Goal: Information Seeking & Learning: Learn about a topic

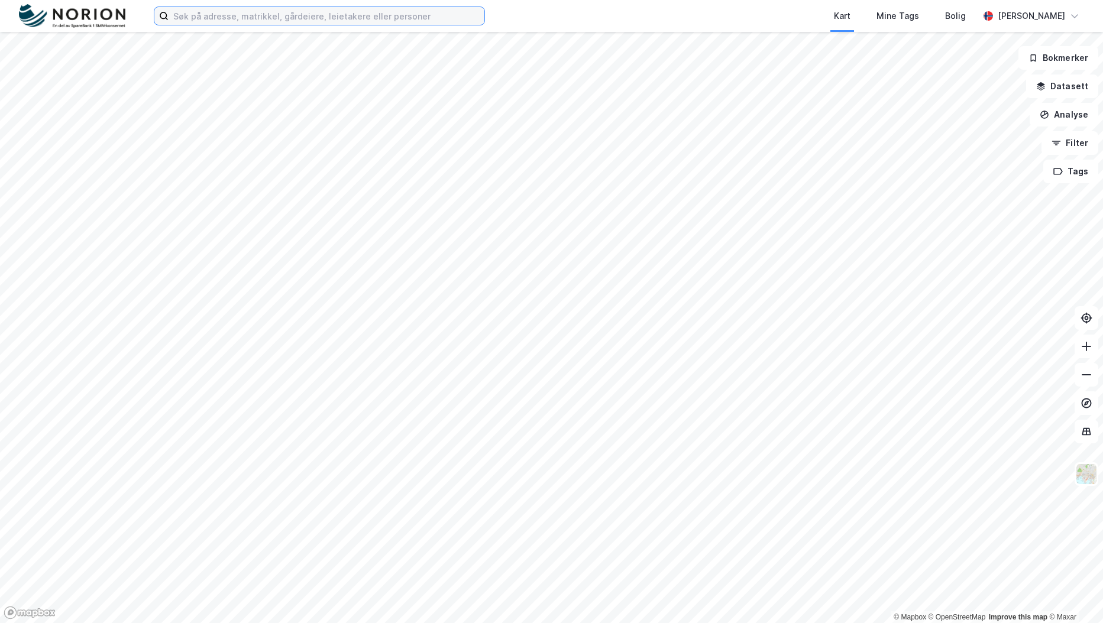
click at [380, 21] on input at bounding box center [327, 16] width 316 height 18
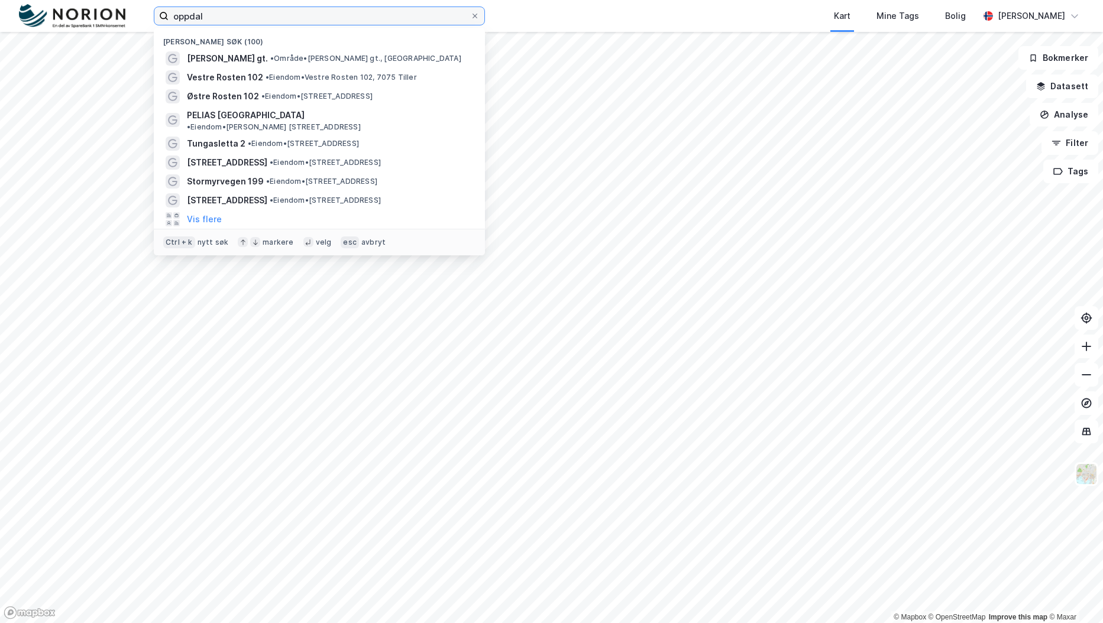
type input "oppdal"
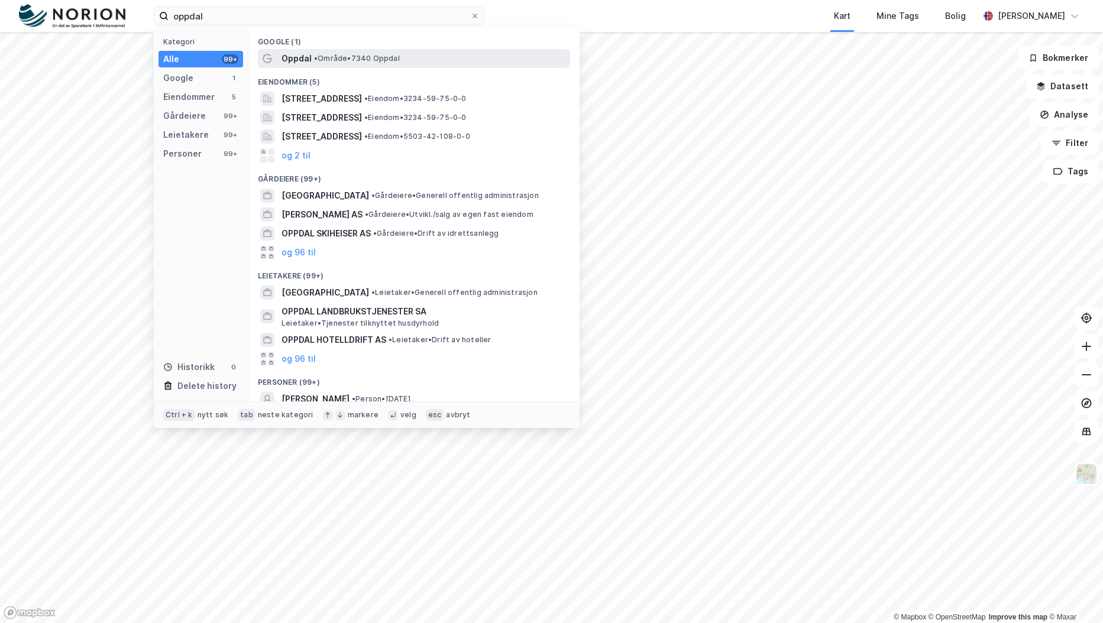
click at [341, 59] on span "• Område • 7340 Oppdal" at bounding box center [357, 58] width 86 height 9
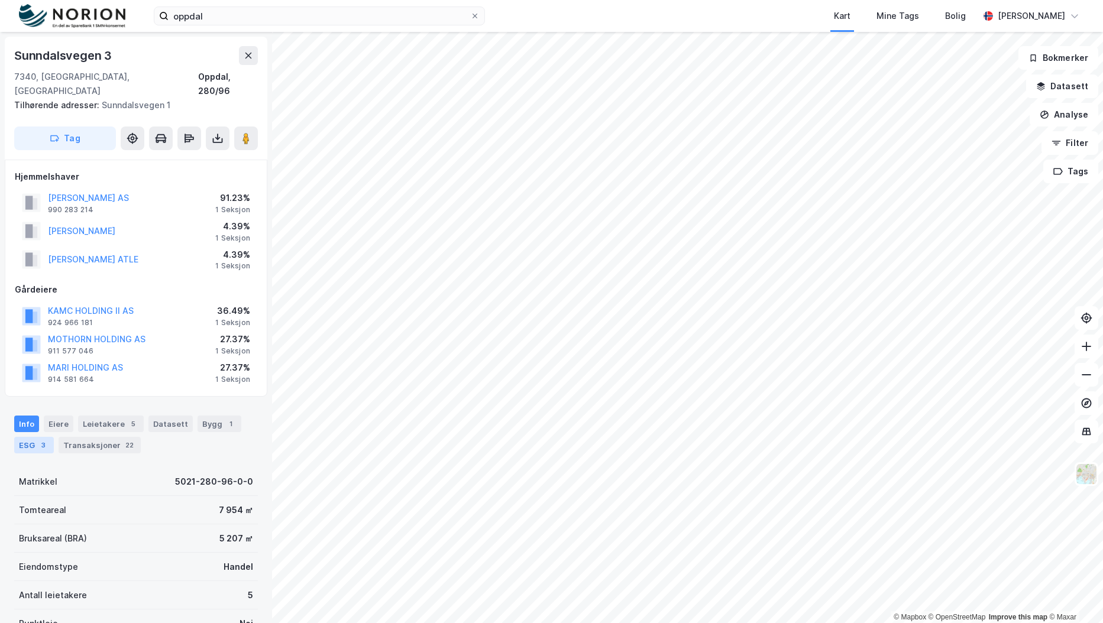
click at [31, 437] on div "ESG 3" at bounding box center [34, 445] width 40 height 17
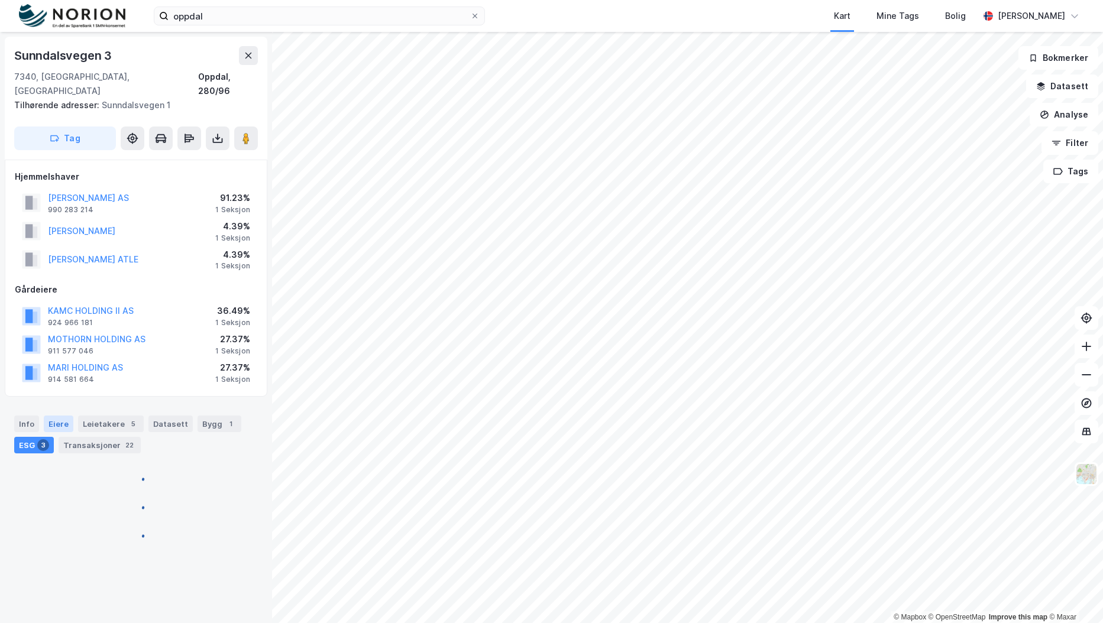
click at [51, 416] on div "Eiere" at bounding box center [59, 424] width 30 height 17
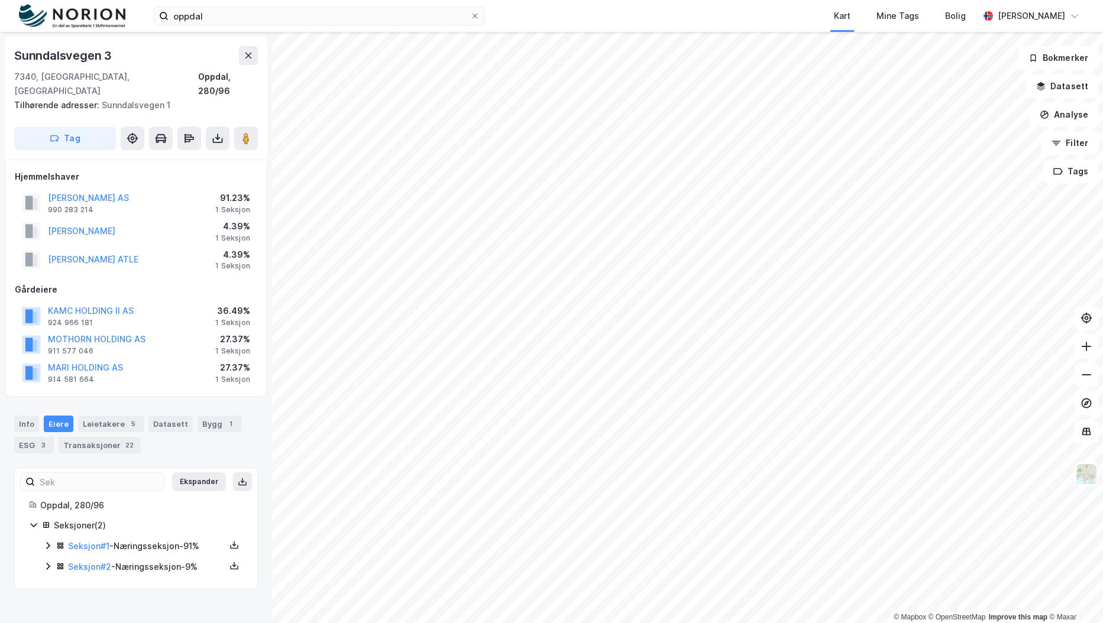
click at [46, 541] on icon at bounding box center [47, 545] width 9 height 9
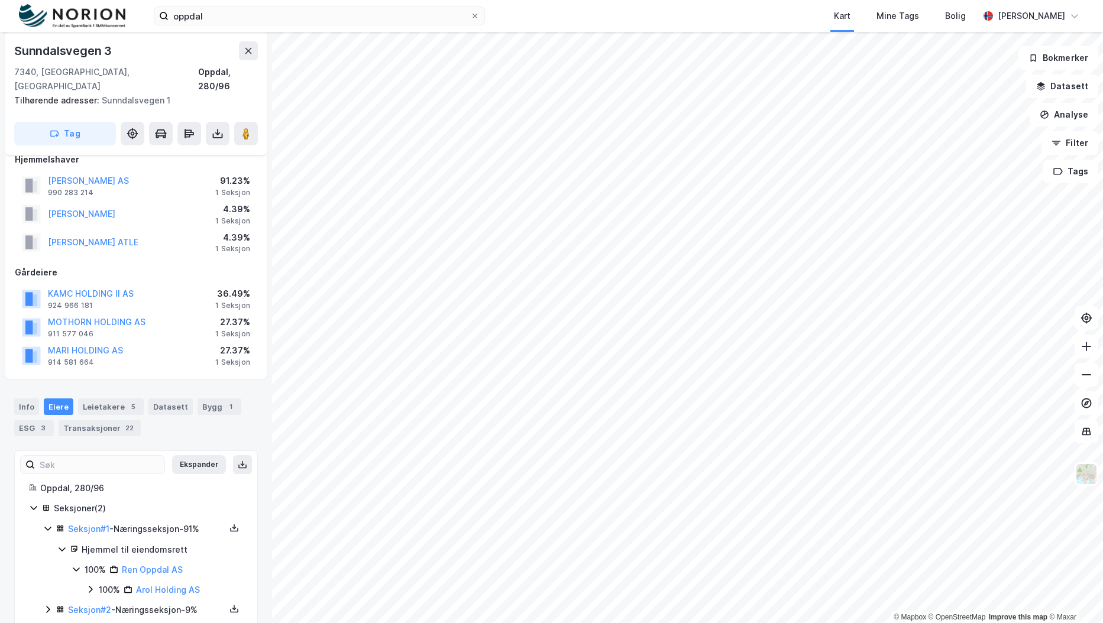
scroll to position [27, 0]
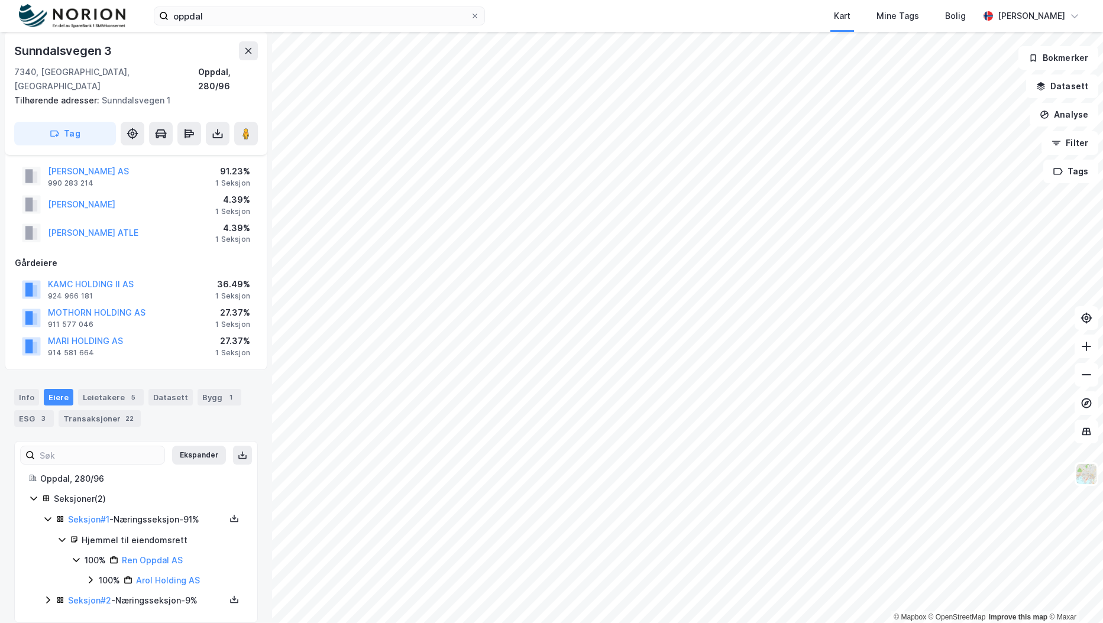
click at [47, 595] on icon at bounding box center [47, 599] width 9 height 9
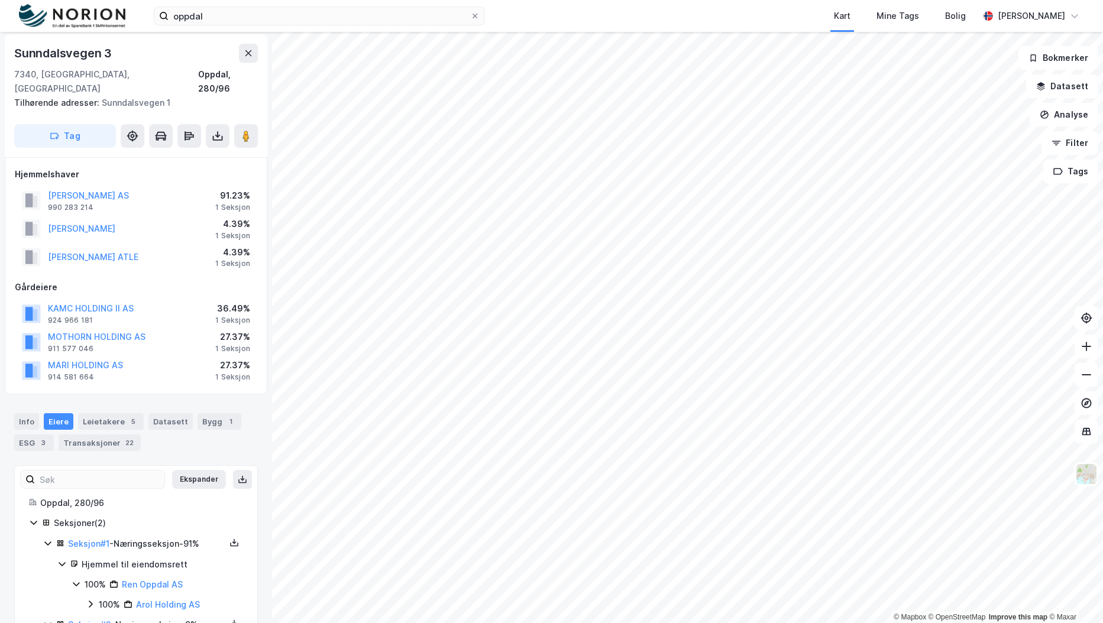
scroll to position [0, 0]
click at [0, 0] on button "[PERSON_NAME] AS" at bounding box center [0, 0] width 0 height 0
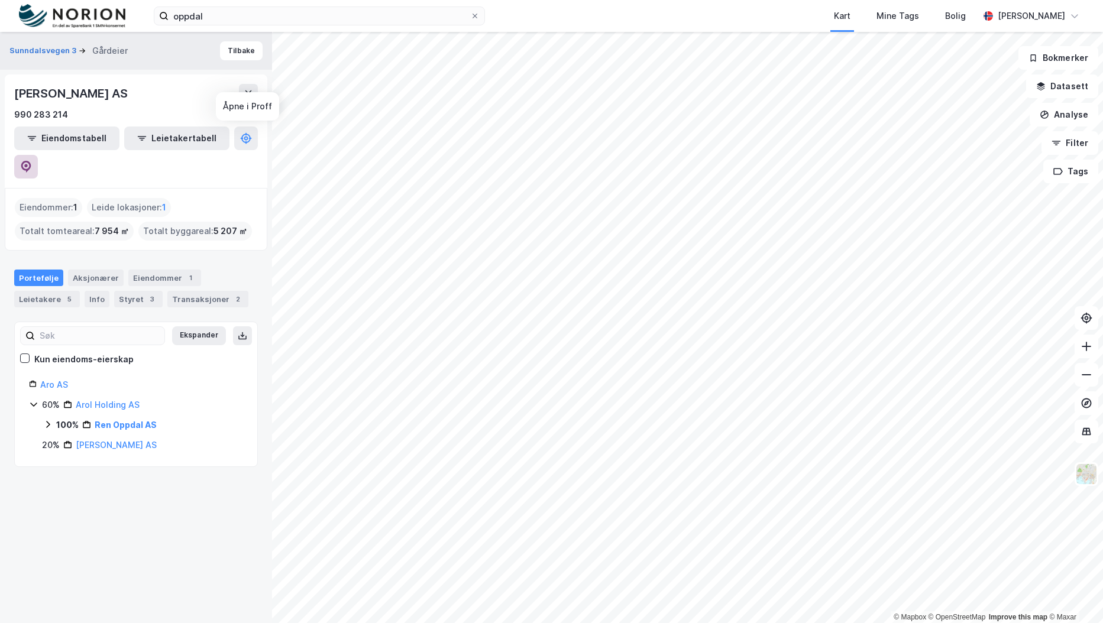
click at [28, 164] on icon at bounding box center [26, 166] width 4 height 4
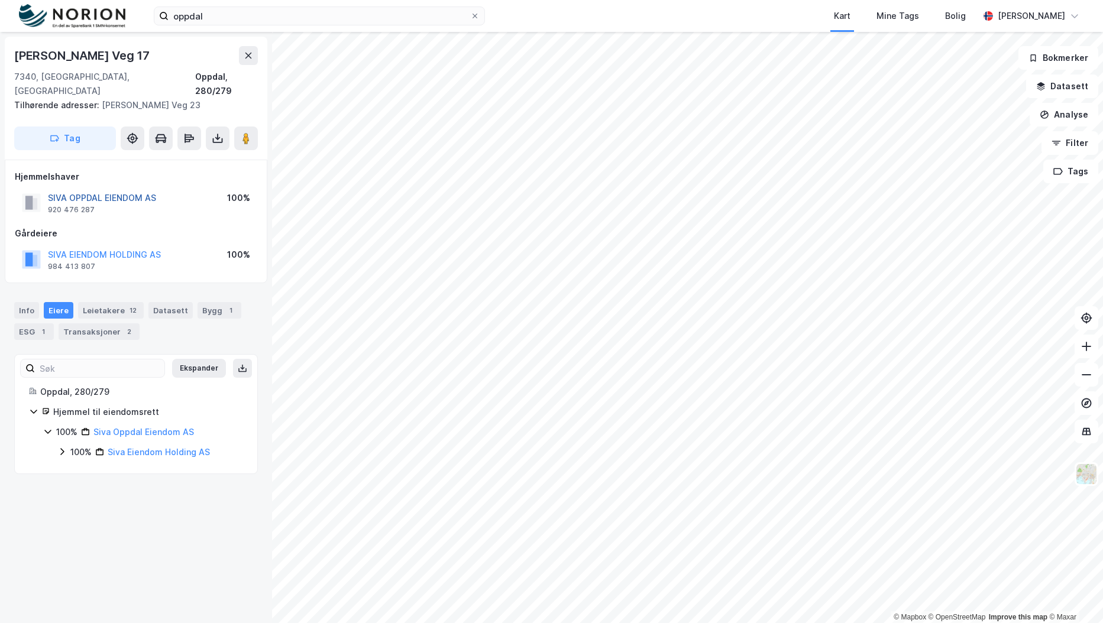
click at [0, 0] on button "SIVA OPPDAL EIENDOM AS" at bounding box center [0, 0] width 0 height 0
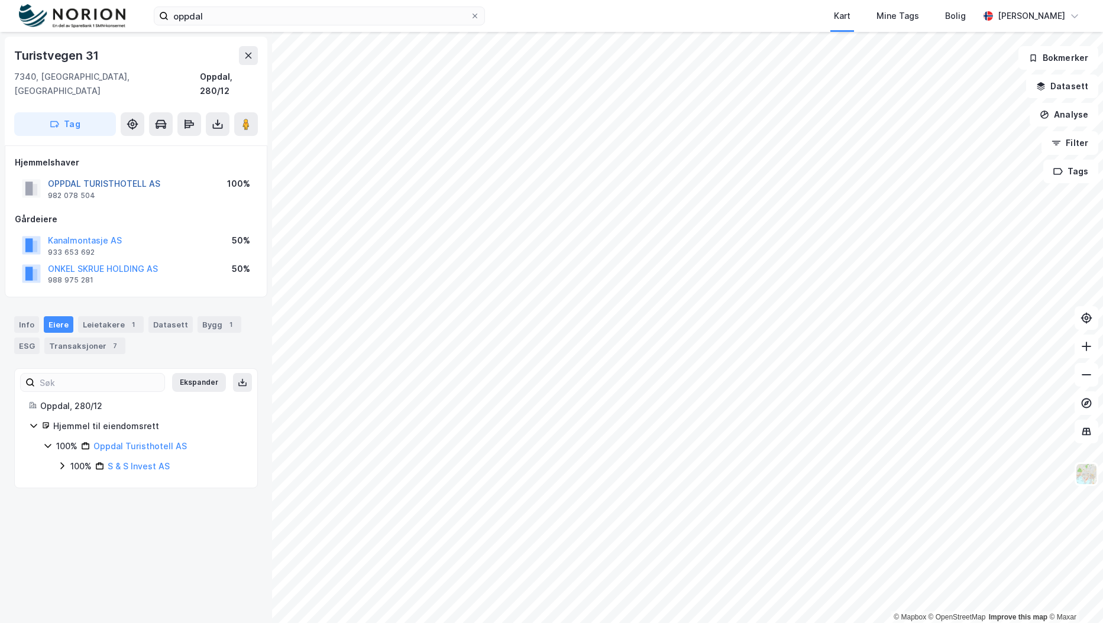
click at [0, 0] on button "OPPDAL TURISTHOTELL AS" at bounding box center [0, 0] width 0 height 0
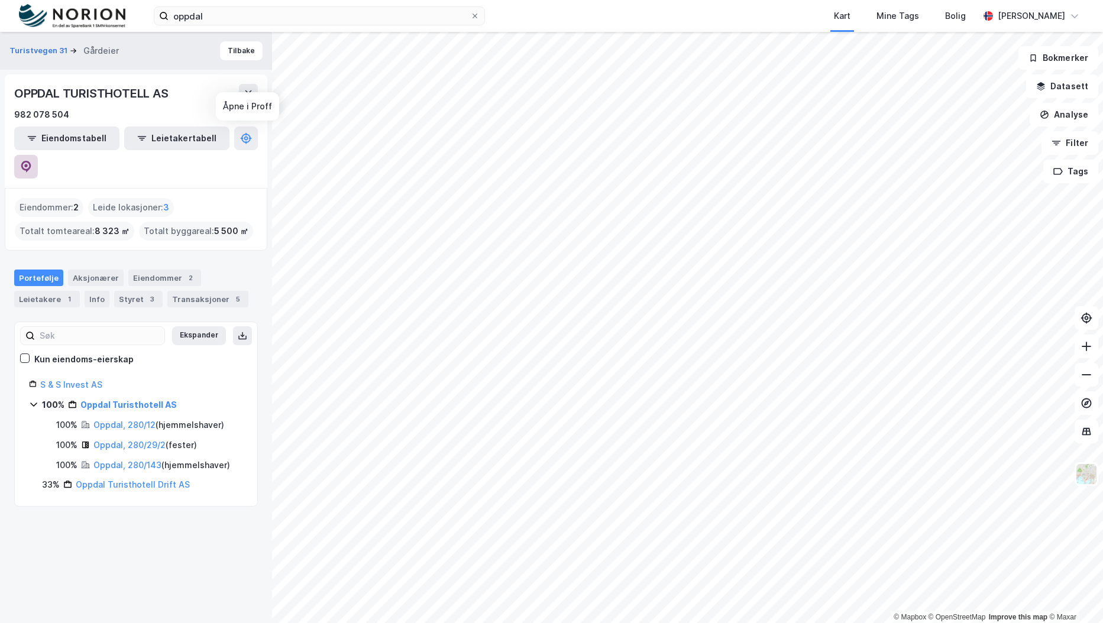
click at [38, 155] on button at bounding box center [26, 167] width 24 height 24
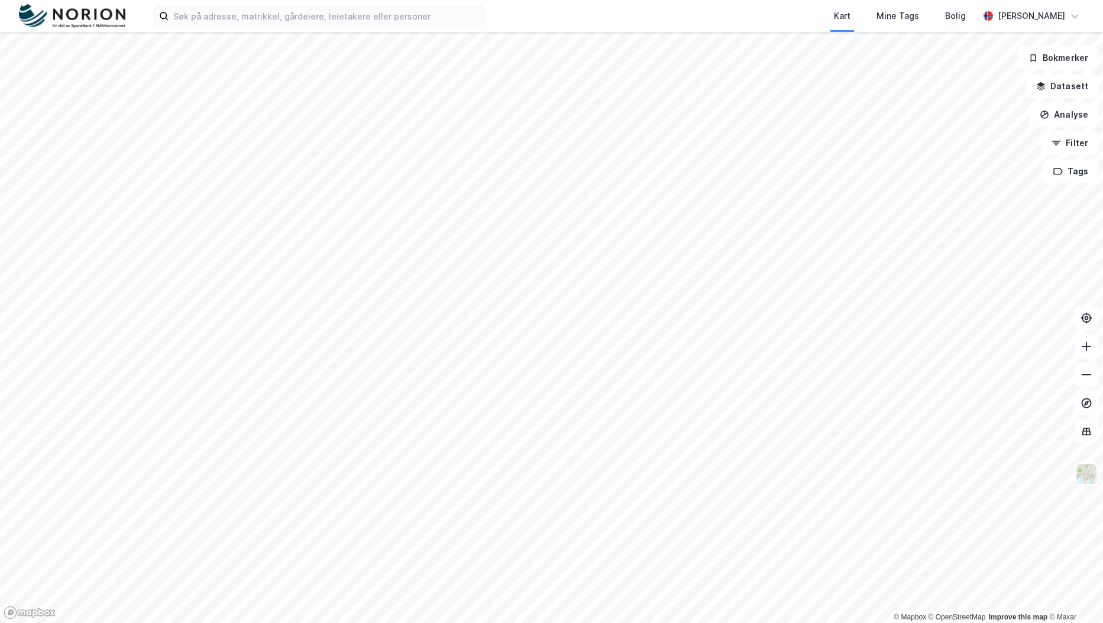
click at [393, 25] on div "Kart Mine Tags Bolig Fredrik Riseth" at bounding box center [551, 16] width 1103 height 32
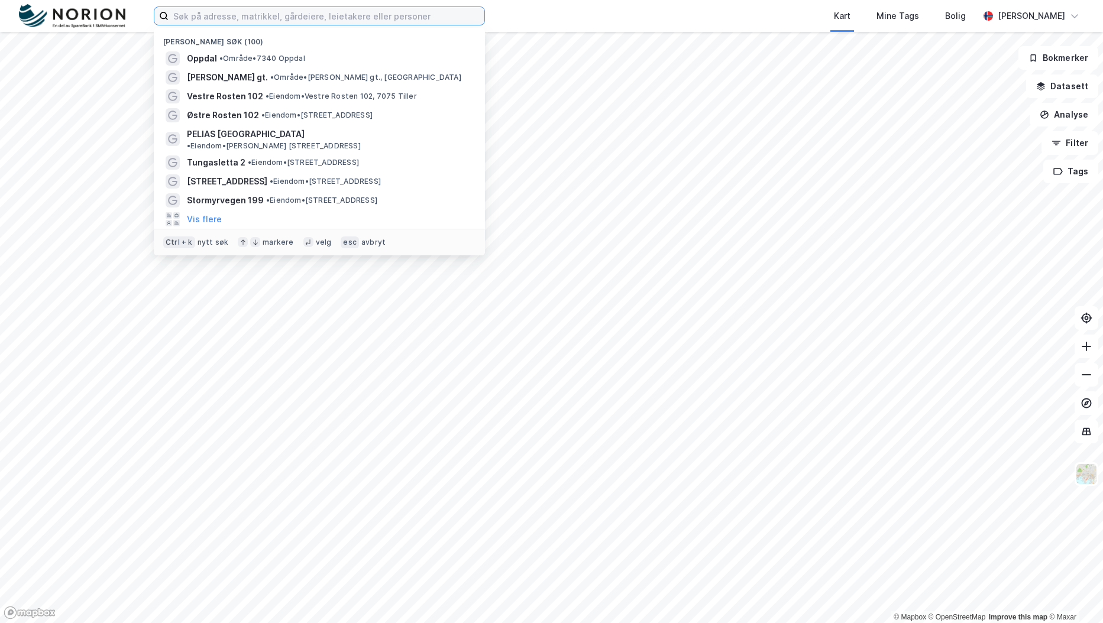
click at [393, 20] on input at bounding box center [327, 16] width 316 height 18
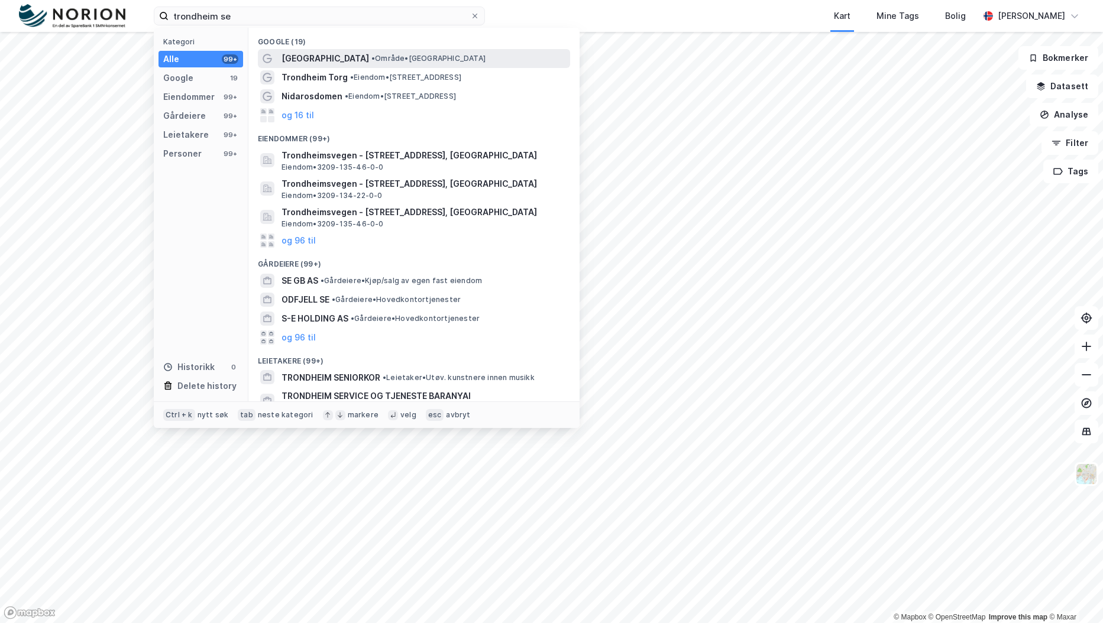
click at [324, 63] on span "Trondheim" at bounding box center [325, 58] width 88 height 14
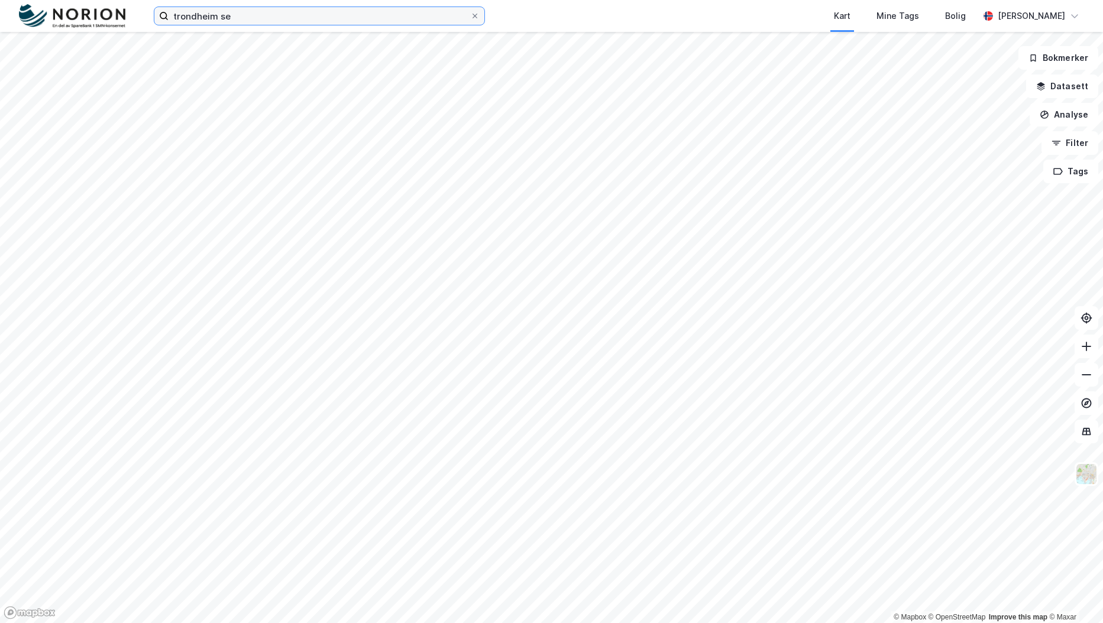
click at [258, 14] on input "trondheim se" at bounding box center [320, 16] width 302 height 18
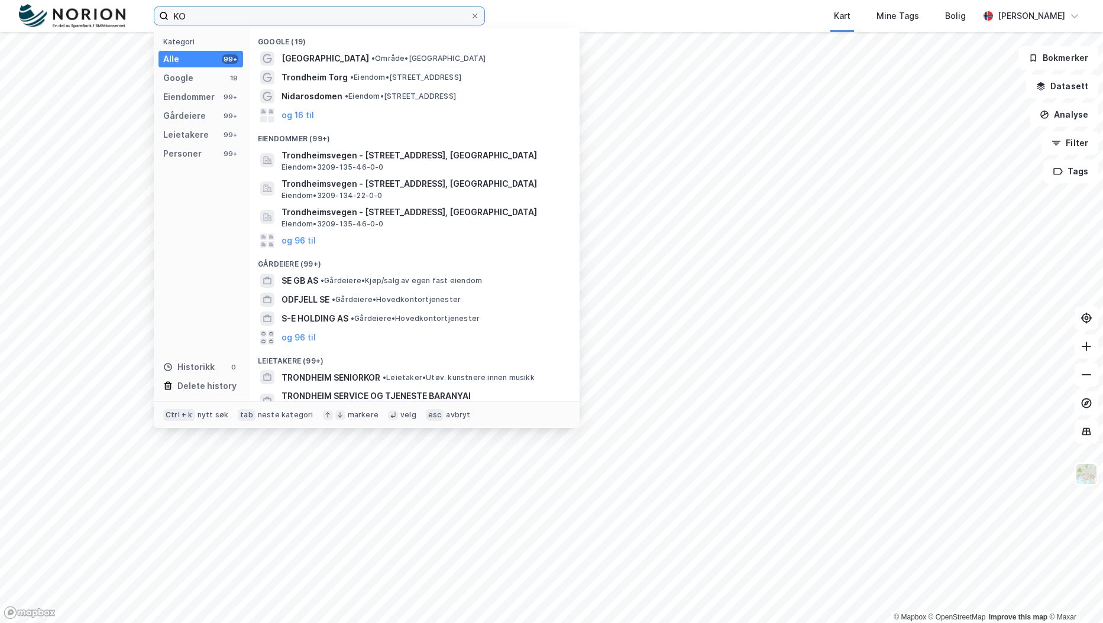
type input "K"
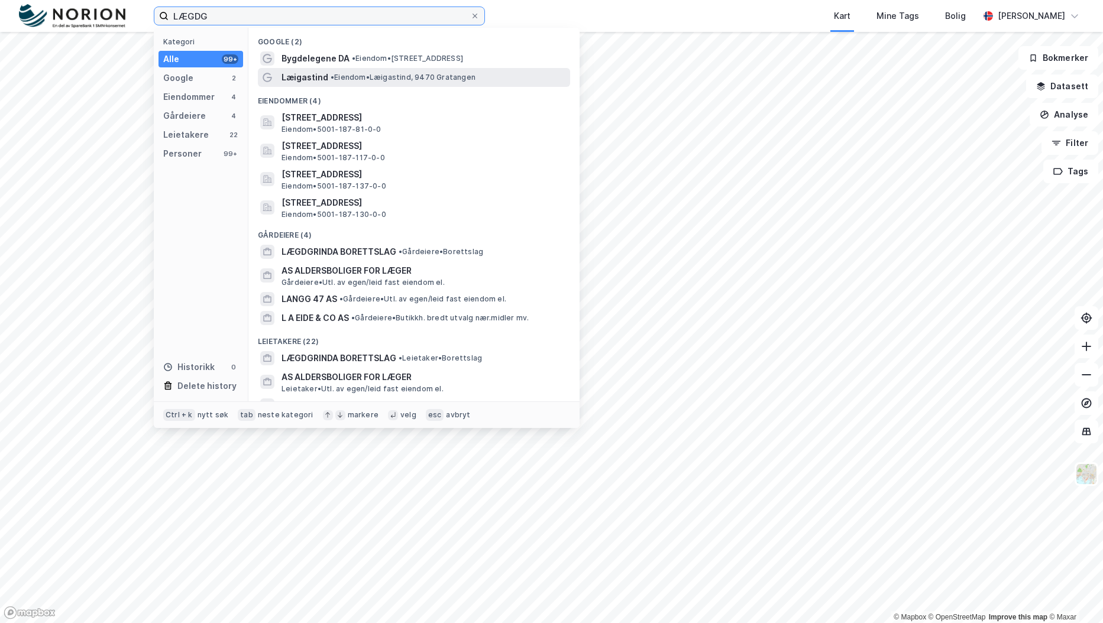
type input "LÆGDG"
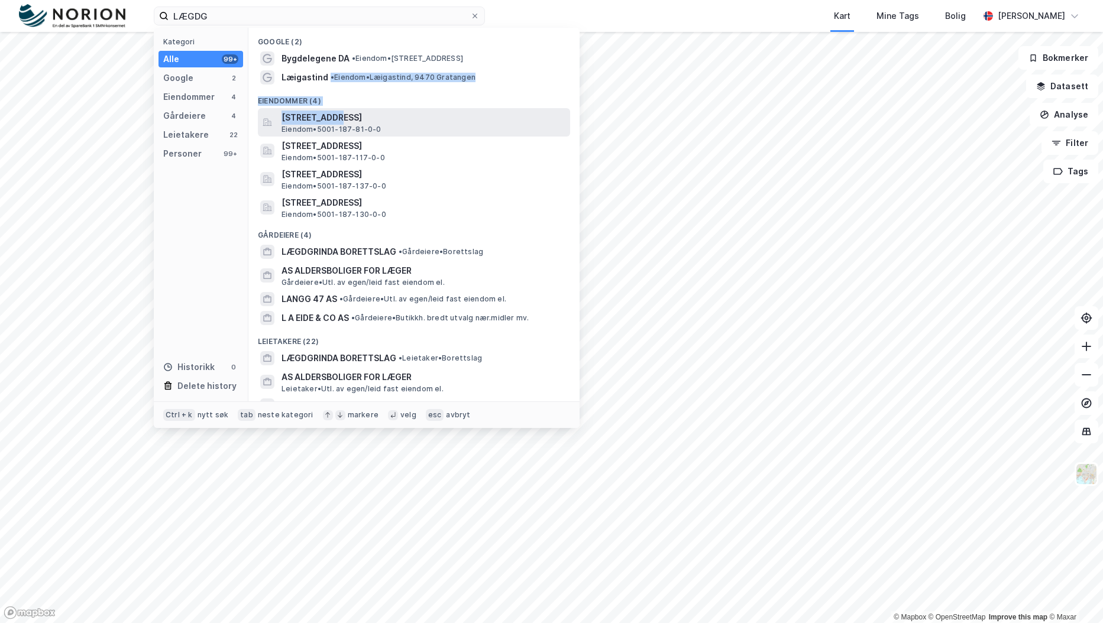
drag, startPoint x: 325, startPoint y: 84, endPoint x: 337, endPoint y: 119, distance: 36.8
click at [337, 119] on div "Google (2) Bygdelegene DA • Eiendom • Rådhusveien 4, 1890 Rakkestad Læigastind …" at bounding box center [413, 215] width 331 height 374
click at [338, 119] on span "Lægdgrinda 1, 7026, TRONDHEIM, TRONDHEIM" at bounding box center [423, 118] width 284 height 14
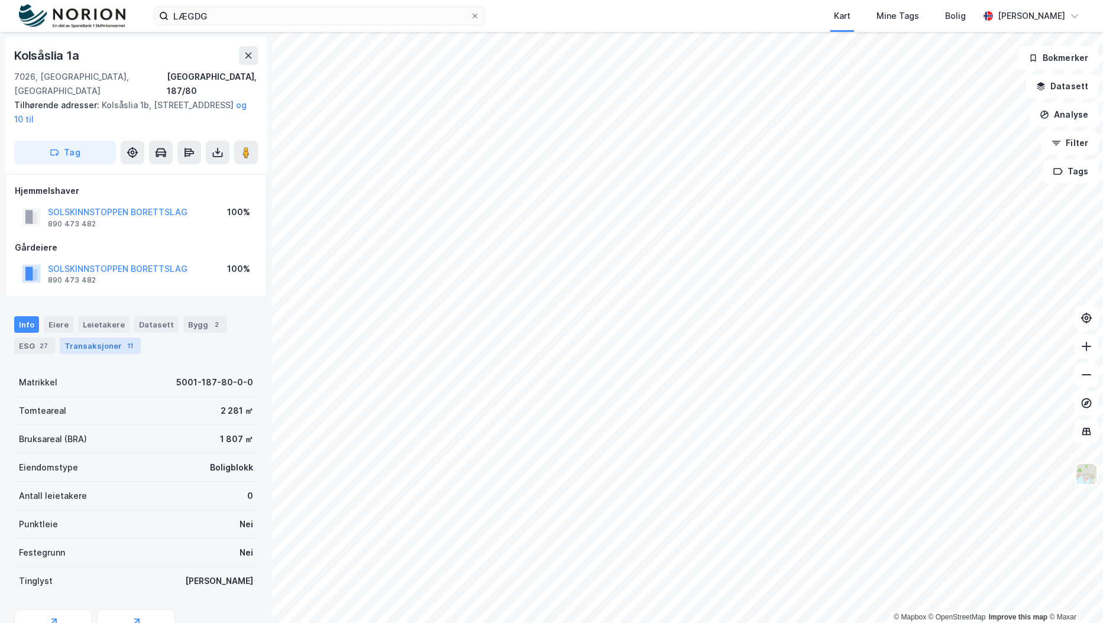
click at [88, 338] on div "Transaksjoner 11" at bounding box center [100, 346] width 81 height 17
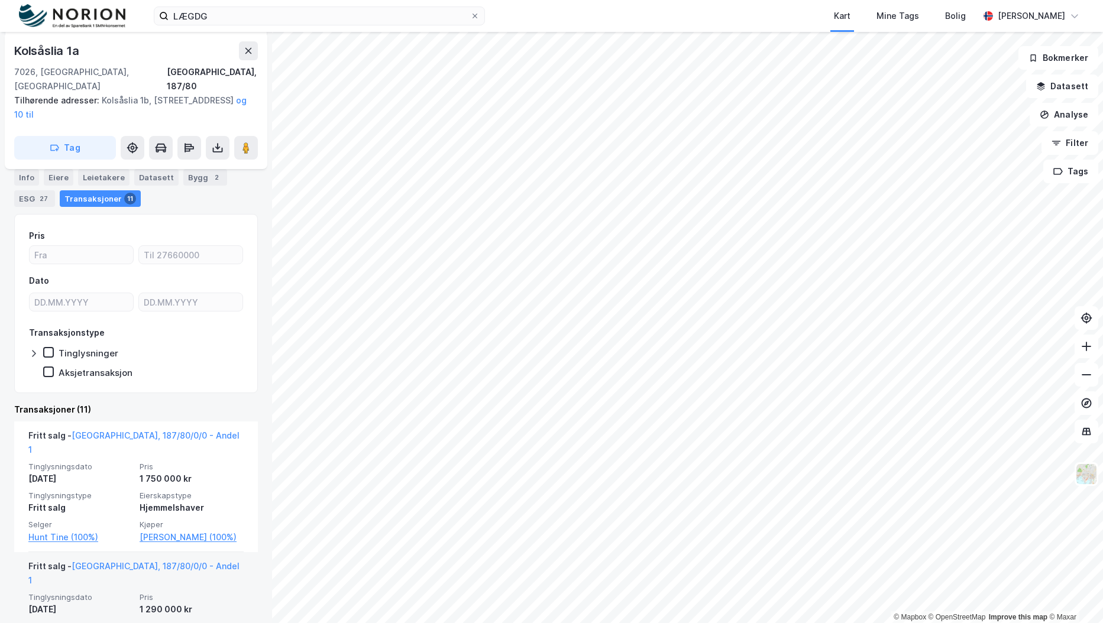
scroll to position [177, 0]
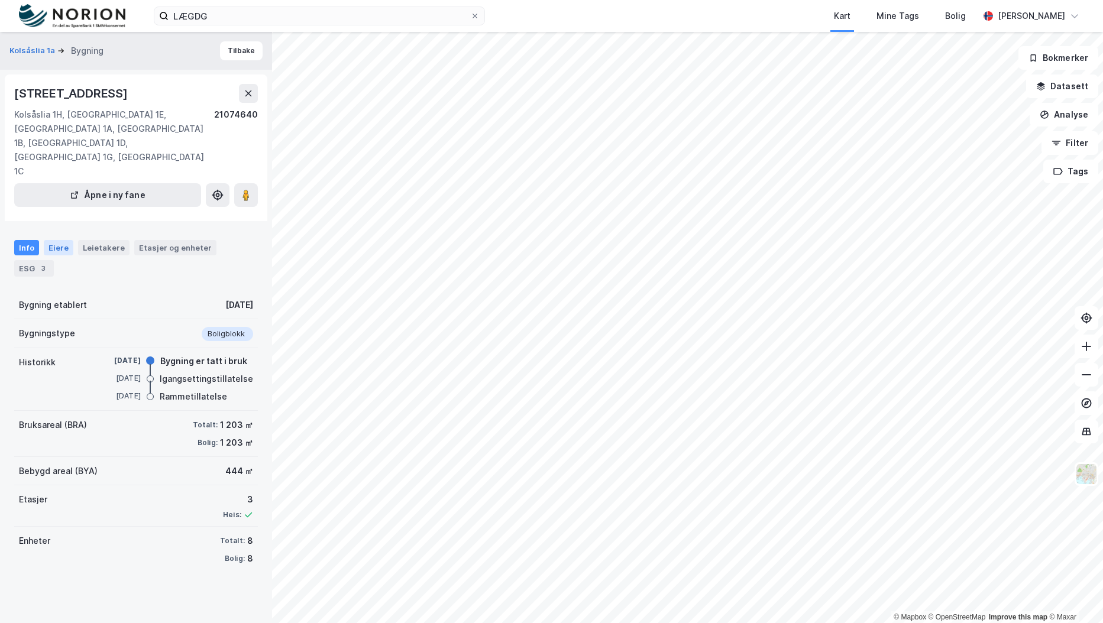
click at [51, 240] on div "Eiere" at bounding box center [59, 247] width 30 height 15
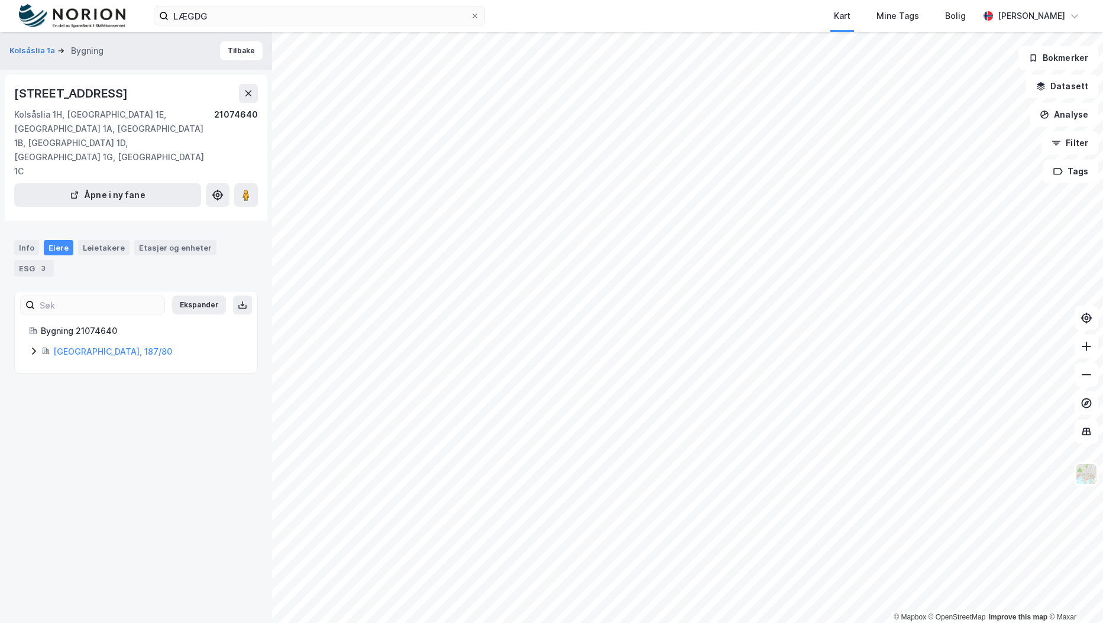
click at [25, 324] on div "Bygning 21074640 Trondheim, 187/80" at bounding box center [136, 341] width 242 height 35
click at [30, 347] on icon at bounding box center [33, 351] width 9 height 9
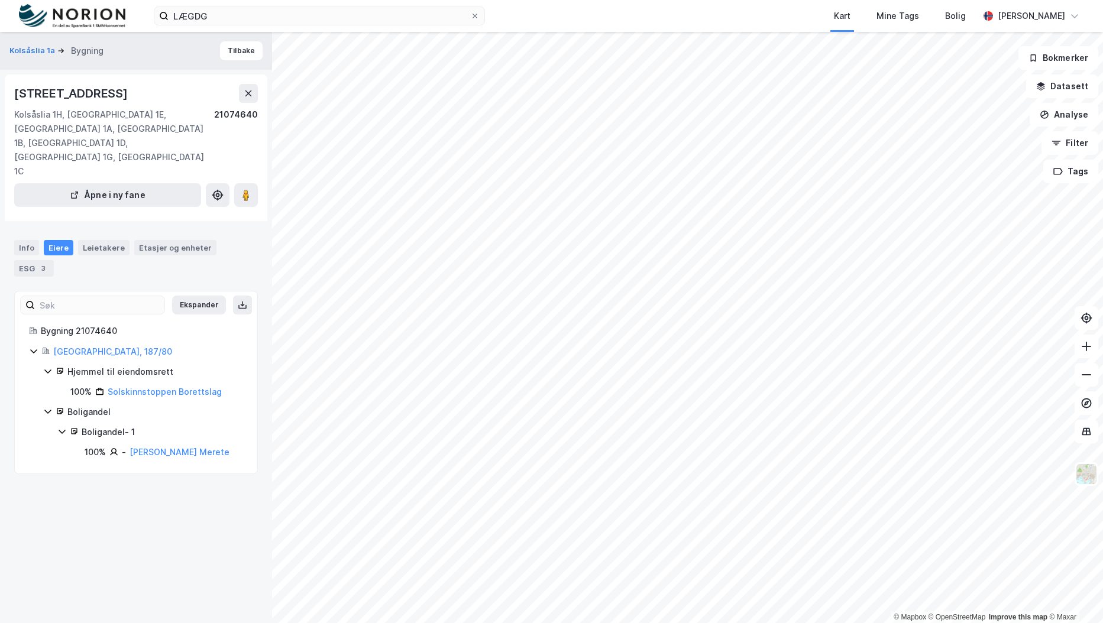
click at [241, 103] on div "Kolsåslia 1F, 7026, TRØNDELAG Kolsåslia 1H, Kolsåslia 1E, Kolsåslia 1A, Kolsåsl…" at bounding box center [136, 131] width 244 height 95
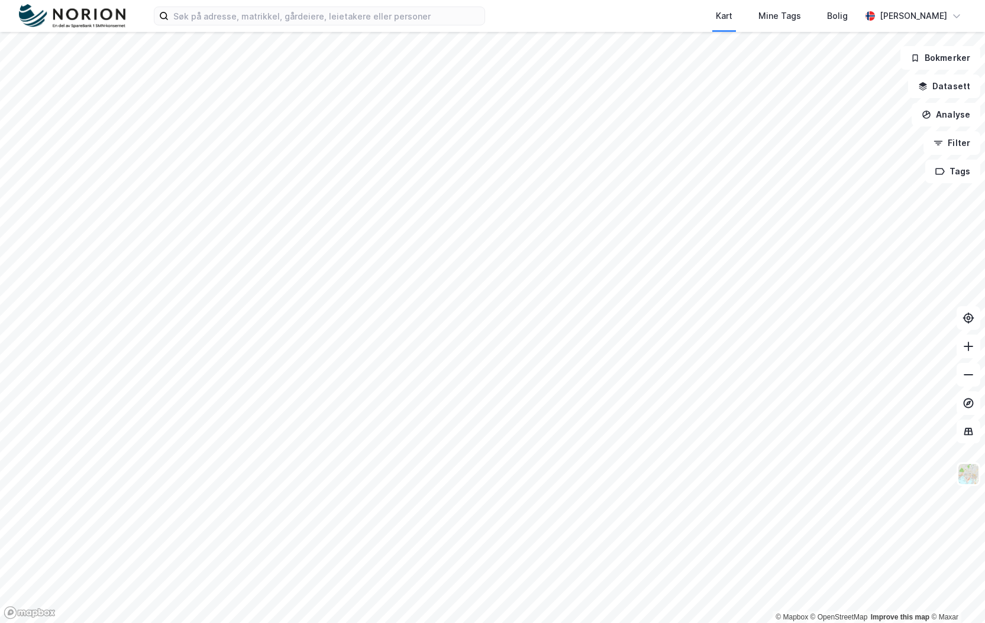
click at [268, 26] on div "Kart Mine Tags Bolig Fredrik Riseth" at bounding box center [492, 16] width 985 height 32
click at [276, 23] on input at bounding box center [327, 16] width 316 height 18
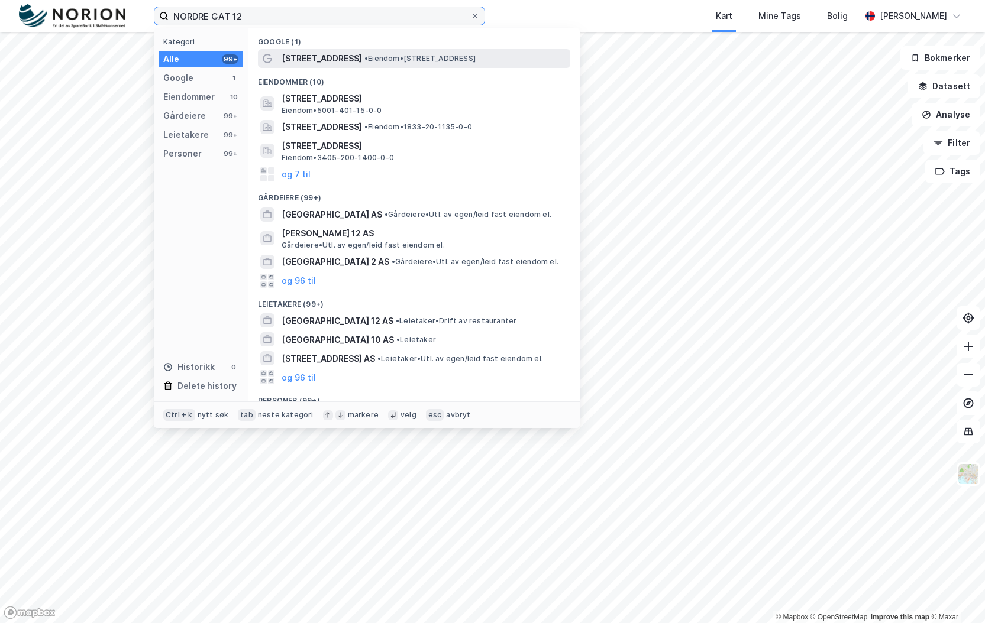
type input "NORDRE GAT 12"
click at [325, 62] on span "Nordre gate 12" at bounding box center [321, 58] width 80 height 14
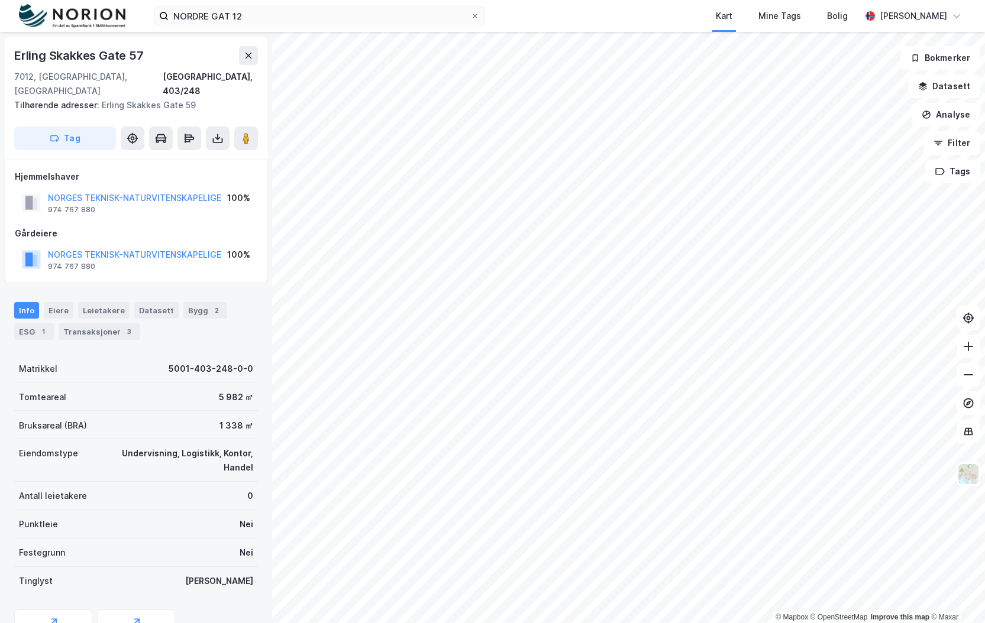
click at [984, 283] on html "NORDRE GAT 12 Kart Mine Tags Bolig Fredrik Riseth © Mapbox © OpenStreetMap Impr…" at bounding box center [492, 311] width 985 height 623
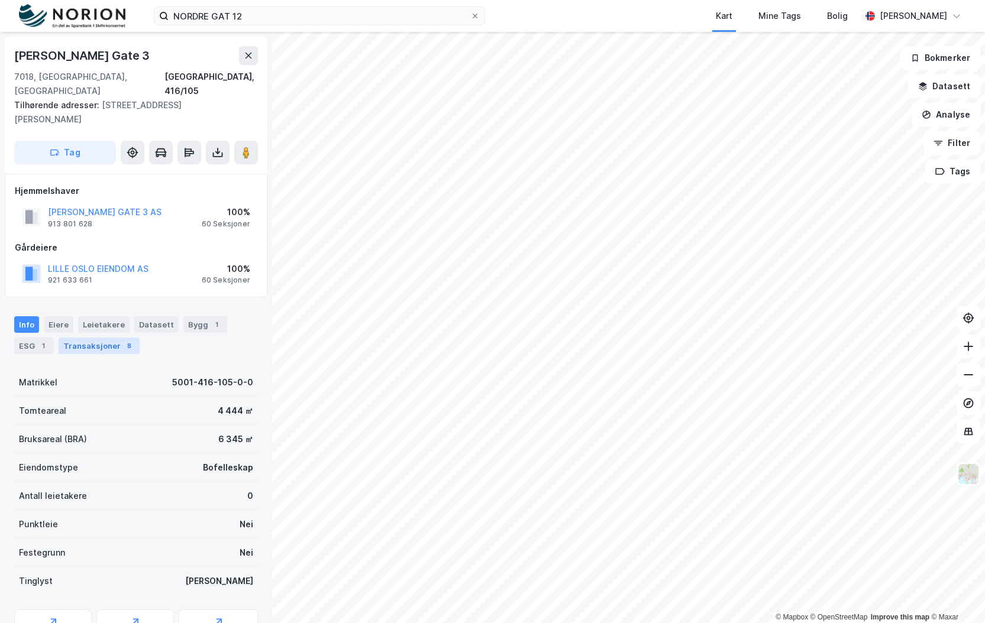
click at [86, 338] on div "Transaksjoner 8" at bounding box center [99, 346] width 81 height 17
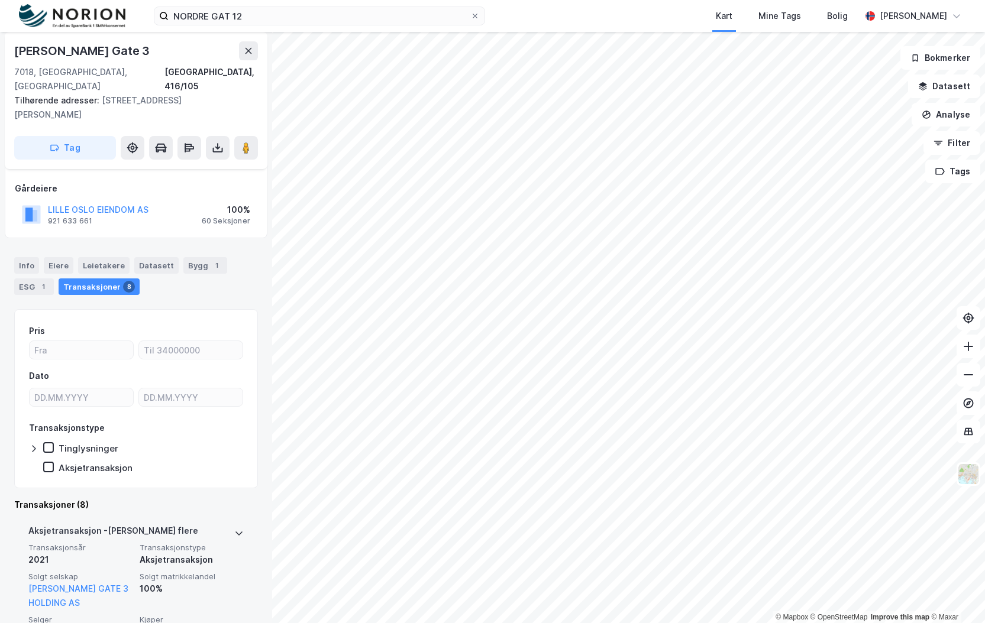
scroll to position [118, 0]
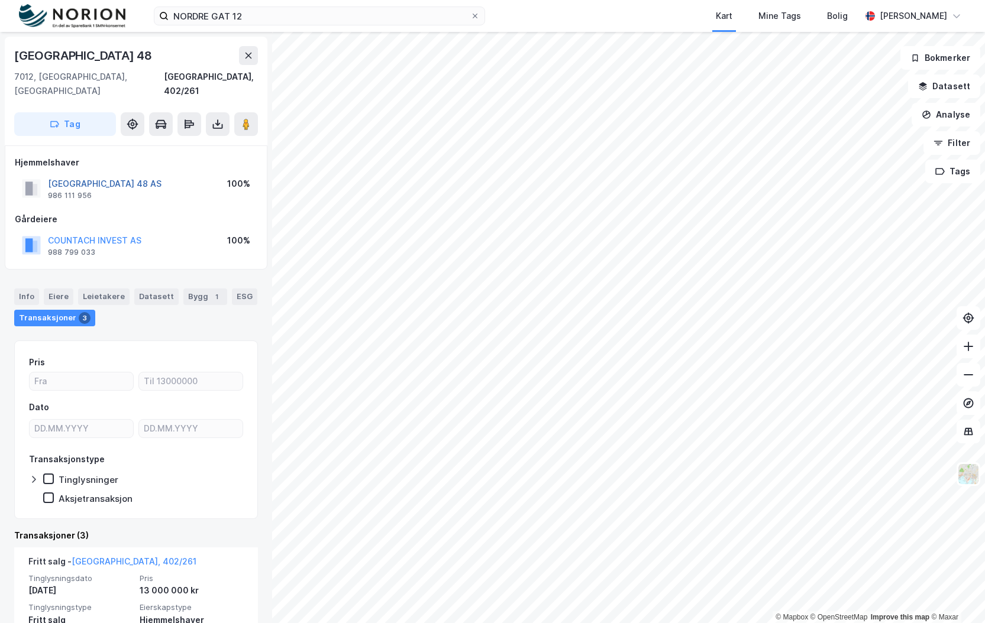
click at [0, 0] on button "DRONNINGENS GATE 48 AS" at bounding box center [0, 0] width 0 height 0
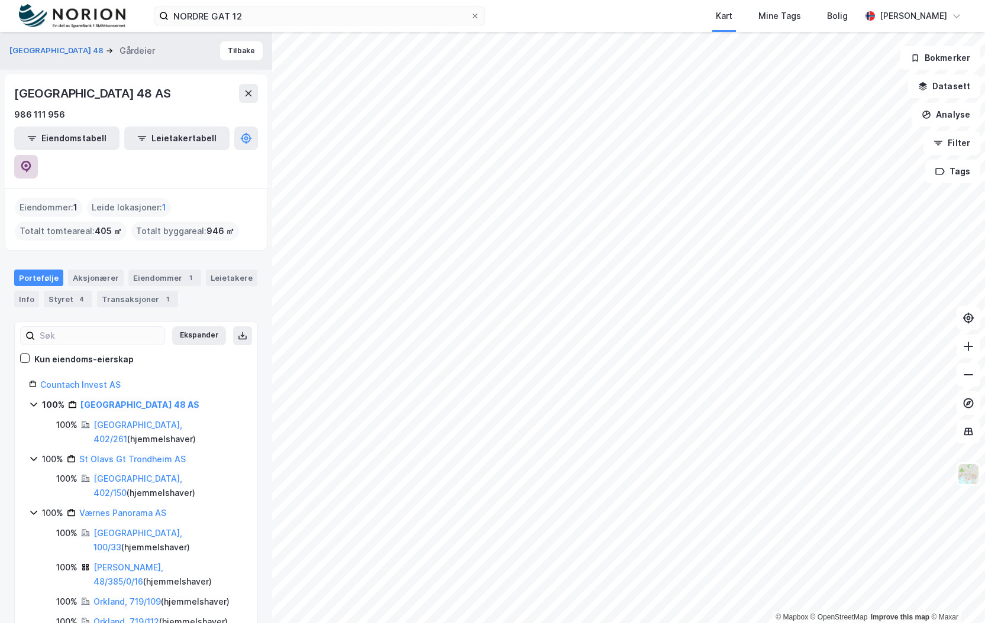
click at [31, 161] on icon at bounding box center [26, 167] width 10 height 12
click at [229, 412] on div "© Mapbox © OpenStreetMap Improve this map © Maxar Dronningens Gate 48 Gårdeier …" at bounding box center [492, 327] width 985 height 591
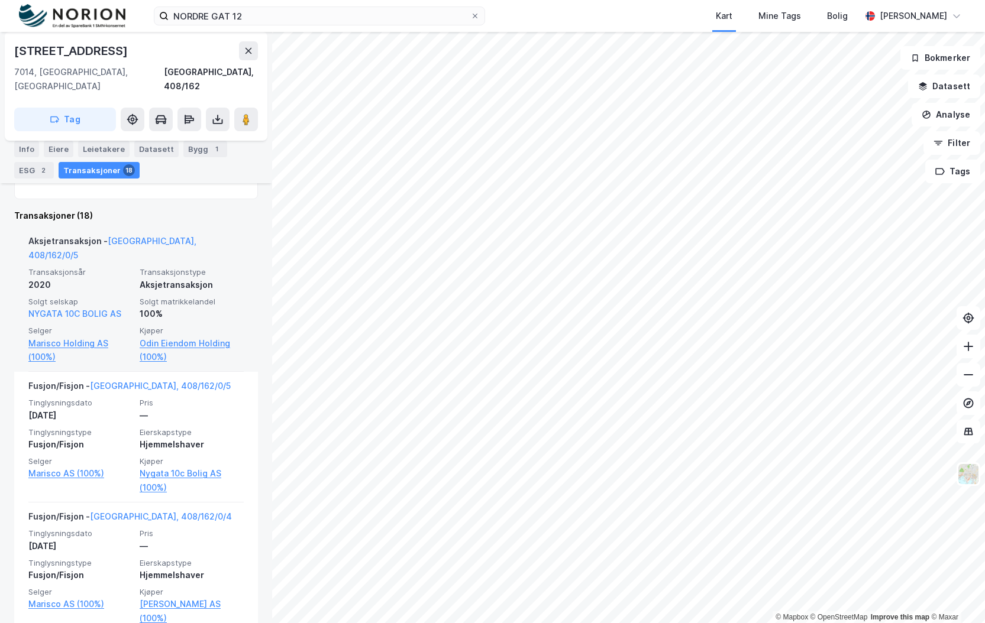
scroll to position [447, 0]
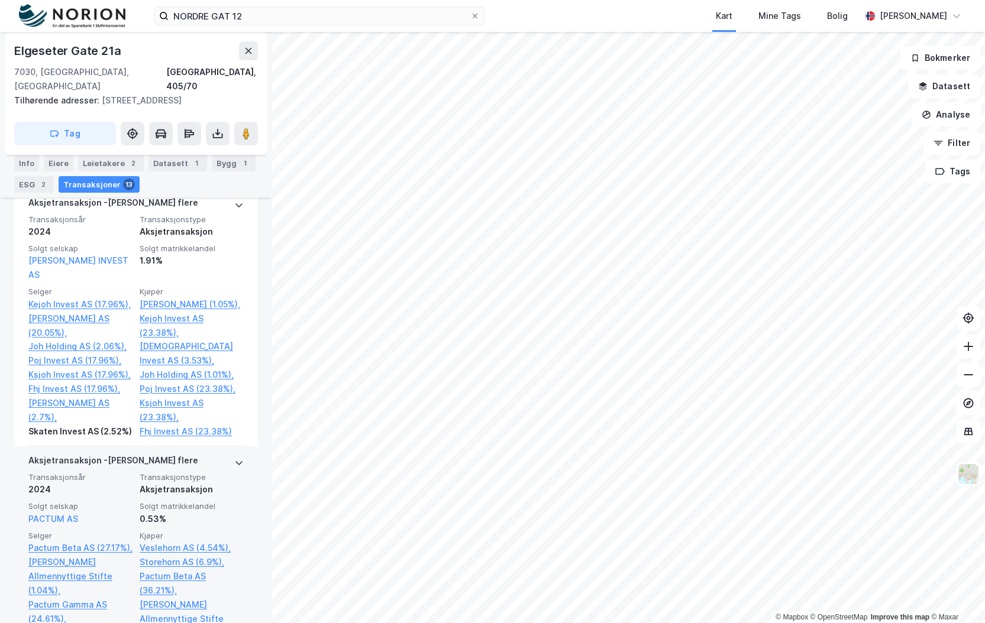
scroll to position [465, 0]
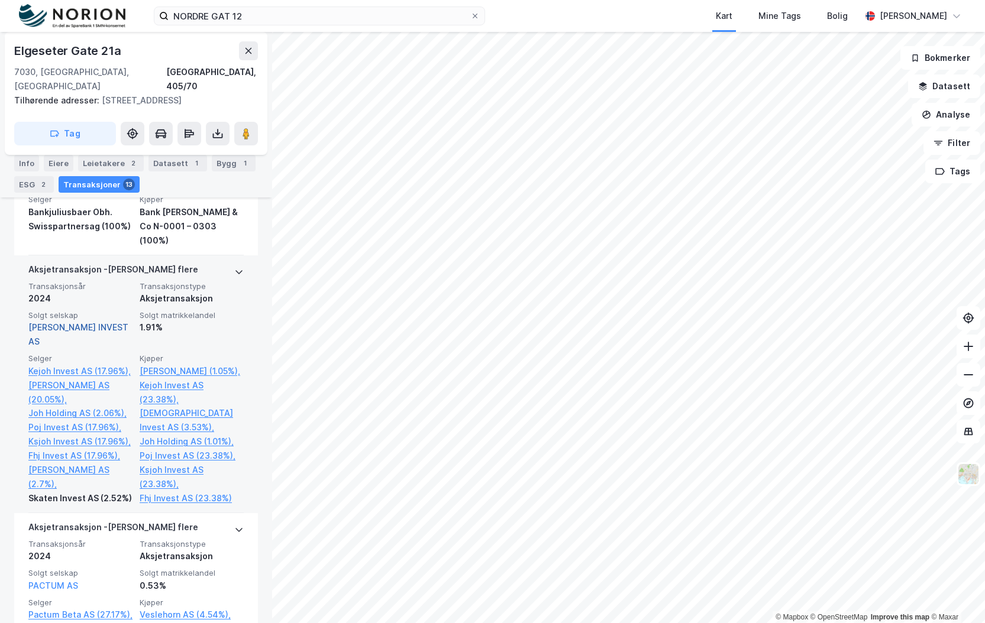
click at [60, 322] on link "JOHANNSON JOH INVEST AS" at bounding box center [78, 334] width 100 height 24
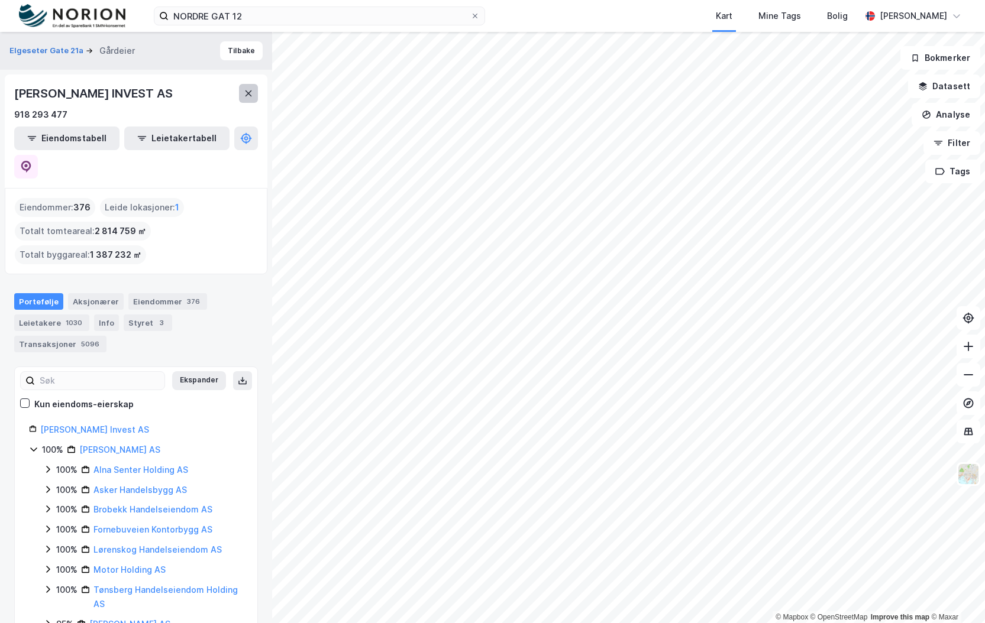
click at [256, 101] on button at bounding box center [248, 93] width 19 height 19
